Goal: Task Accomplishment & Management: Complete application form

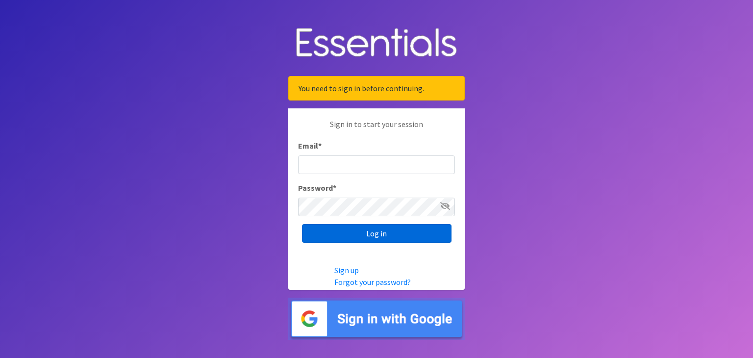
type input "[PERSON_NAME][EMAIL_ADDRESS][PERSON_NAME][DOMAIN_NAME]"
click at [371, 232] on input "Log in" at bounding box center [377, 233] width 150 height 19
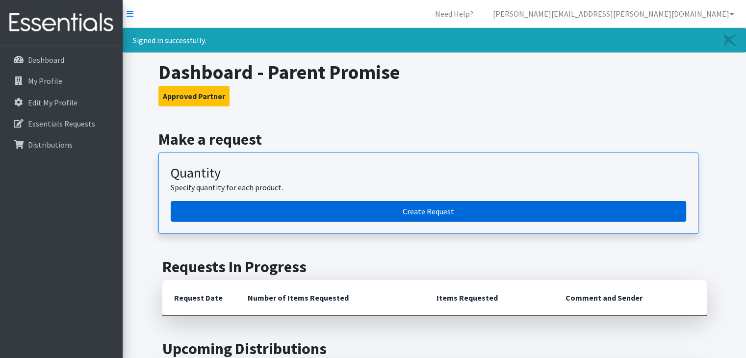
click at [424, 205] on link "Create Request" at bounding box center [428, 211] width 515 height 21
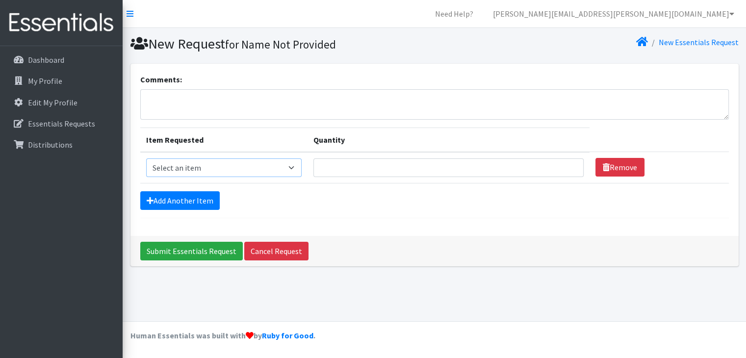
click at [294, 166] on select "Select an item Pad Kits Tampon Kit" at bounding box center [223, 167] width 155 height 19
select select "12263"
click at [146, 158] on select "Select an item Pad Kits Tampon Kit" at bounding box center [223, 167] width 155 height 19
click at [565, 161] on input "1" at bounding box center [448, 167] width 270 height 19
type input "100"
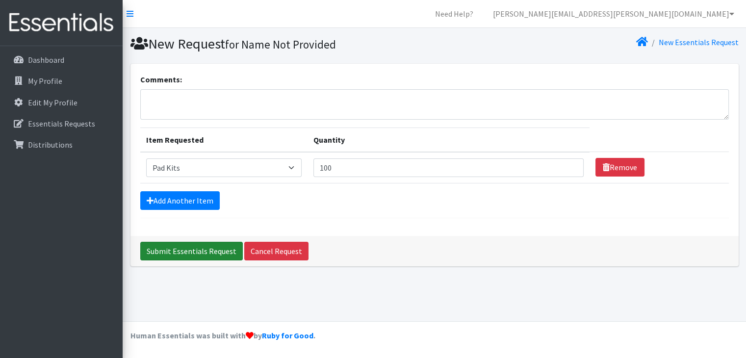
click at [191, 251] on input "Submit Essentials Request" at bounding box center [191, 251] width 102 height 19
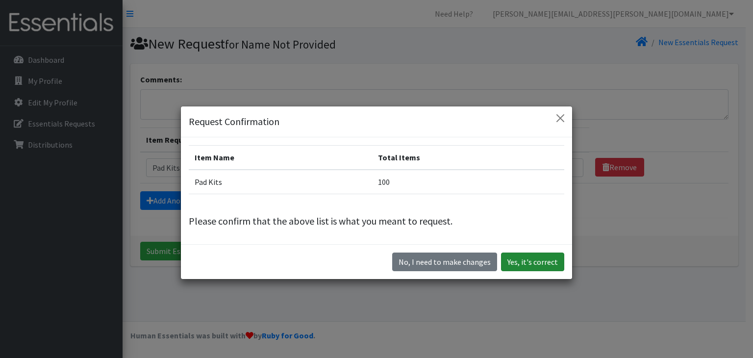
click at [532, 264] on button "Yes, it's correct" at bounding box center [532, 262] width 63 height 19
